Goal: Task Accomplishment & Management: Manage account settings

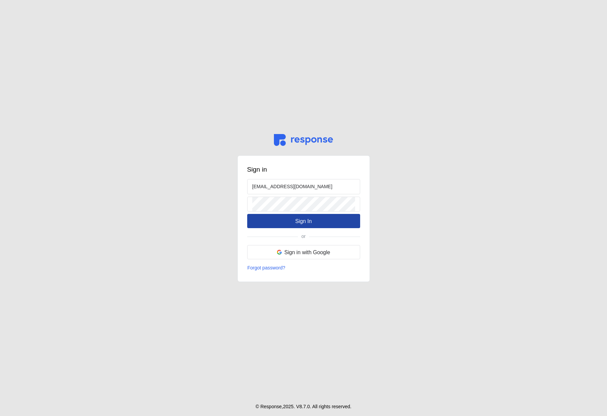
click at [286, 216] on button "Sign In" at bounding box center [303, 221] width 113 height 14
click at [317, 223] on button "Sign In" at bounding box center [303, 221] width 113 height 14
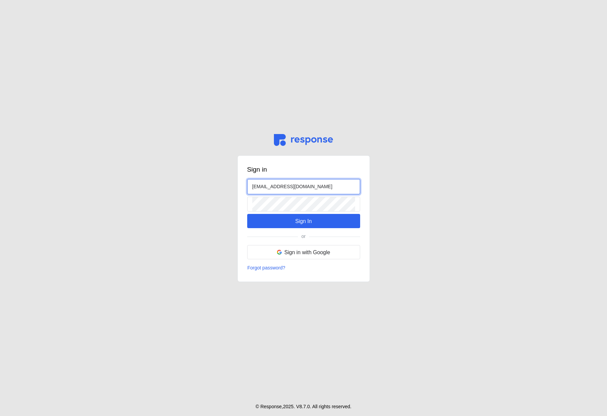
click at [263, 186] on input "[EMAIL_ADDRESS][DOMAIN_NAME]" at bounding box center [303, 186] width 103 height 15
click at [251, 213] on div "[EMAIL_ADDRESS][DOMAIN_NAME] Sign In" at bounding box center [303, 203] width 113 height 49
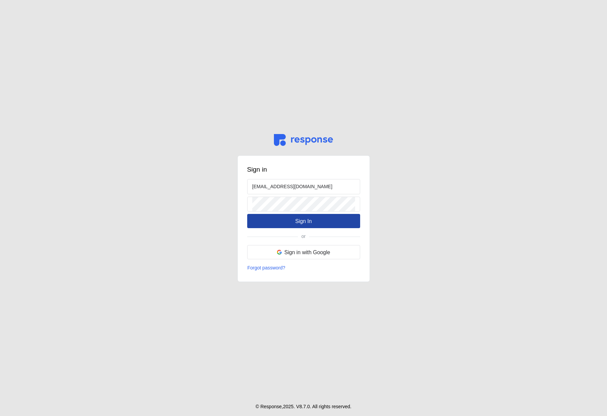
click at [262, 221] on button "Sign In" at bounding box center [303, 221] width 113 height 14
click at [181, 223] on main "Sign in [EMAIL_ADDRESS][DOMAIN_NAME] Sign In or Sign in with Google Forgot pass…" at bounding box center [303, 208] width 607 height 416
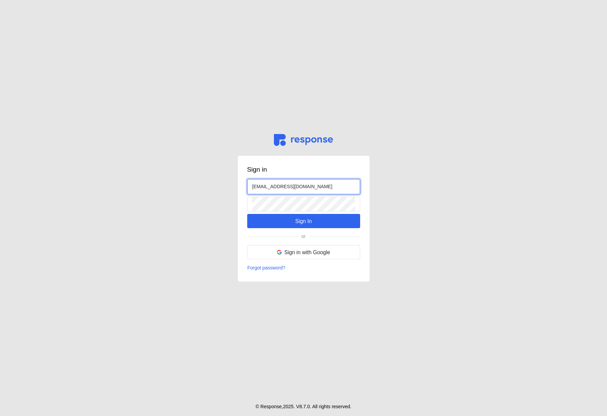
click at [300, 184] on input "[EMAIL_ADDRESS][DOMAIN_NAME]" at bounding box center [303, 186] width 103 height 15
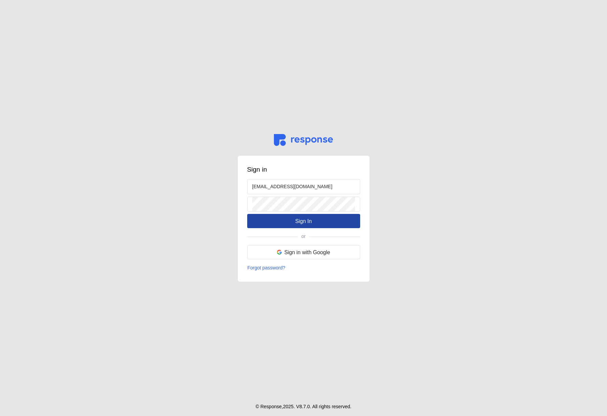
click at [281, 227] on button "Sign In" at bounding box center [303, 221] width 113 height 14
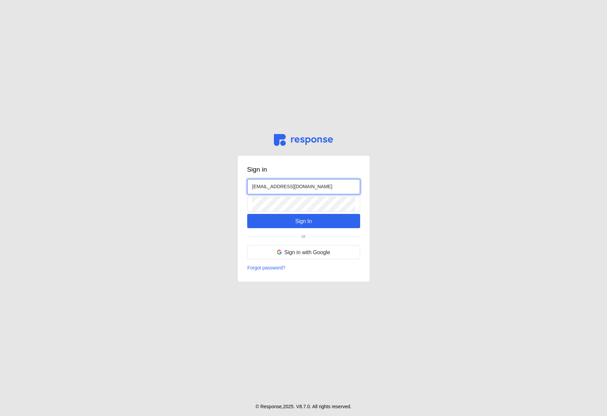
click at [263, 186] on input "[EMAIL_ADDRESS][DOMAIN_NAME]" at bounding box center [303, 186] width 103 height 15
type input "[EMAIL_ADDRESS][DOMAIN_NAME]"
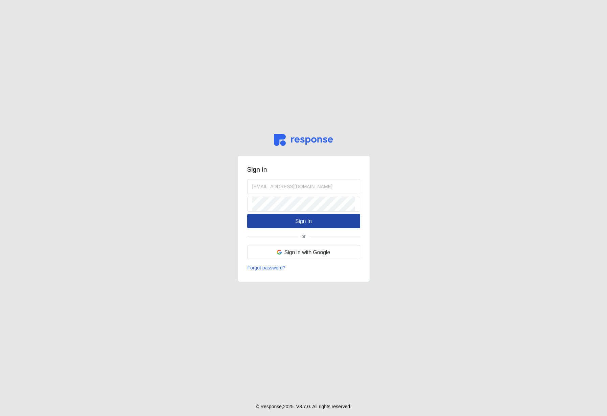
click at [296, 222] on p "Sign In" at bounding box center [303, 221] width 17 height 8
